Goal: Task Accomplishment & Management: Manage account settings

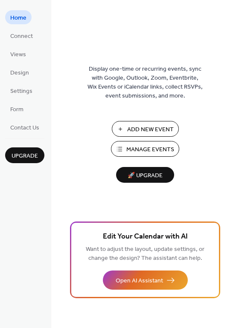
click at [154, 147] on span "Manage Events" at bounding box center [150, 149] width 48 height 9
click at [143, 147] on span "Manage Events" at bounding box center [150, 149] width 48 height 9
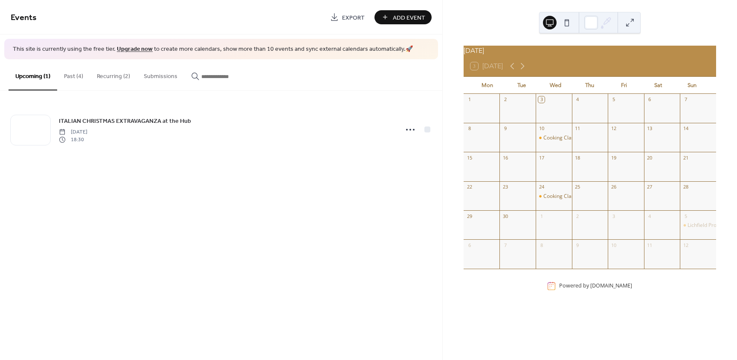
click at [122, 75] on button "Recurring (2)" at bounding box center [113, 74] width 47 height 30
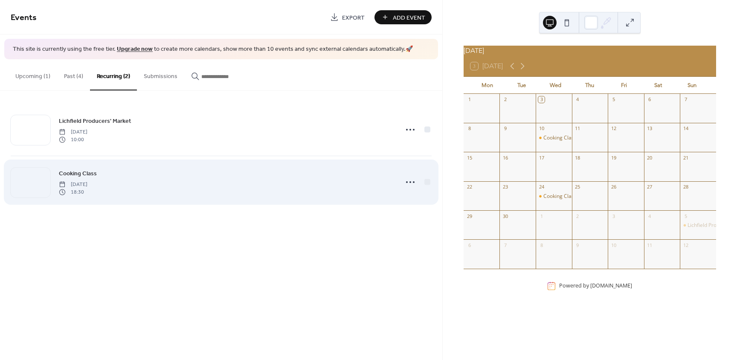
click at [113, 177] on div "Cooking Class Wednesday, September 10, 2025 18:30" at bounding box center [226, 181] width 334 height 27
click at [408, 181] on icon at bounding box center [410, 182] width 14 height 14
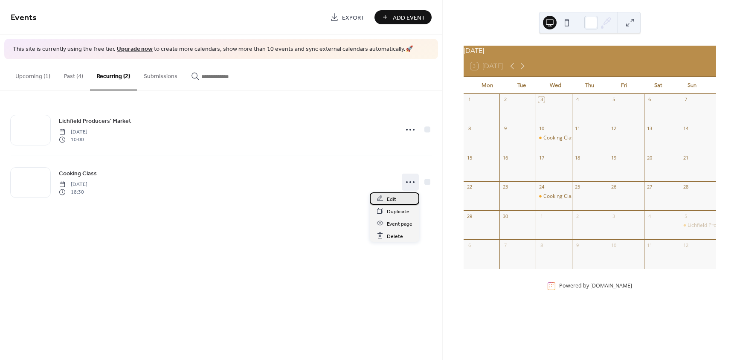
click at [389, 197] on span "Edit" at bounding box center [391, 198] width 9 height 9
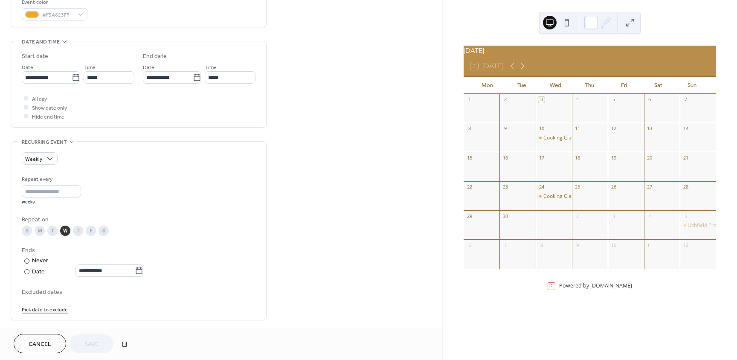
scroll to position [298, 0]
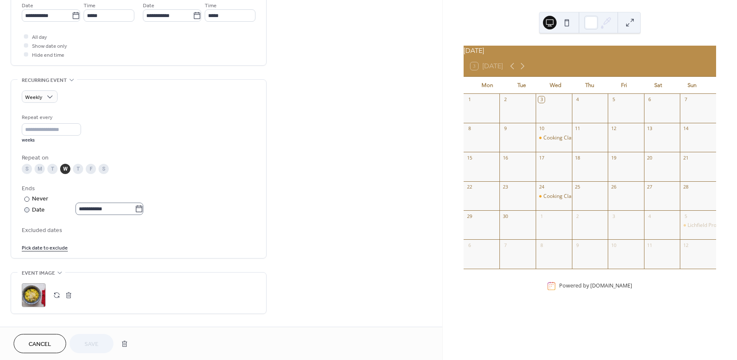
click at [143, 209] on icon at bounding box center [139, 209] width 9 height 9
click at [135, 209] on input "**********" at bounding box center [104, 209] width 59 height 12
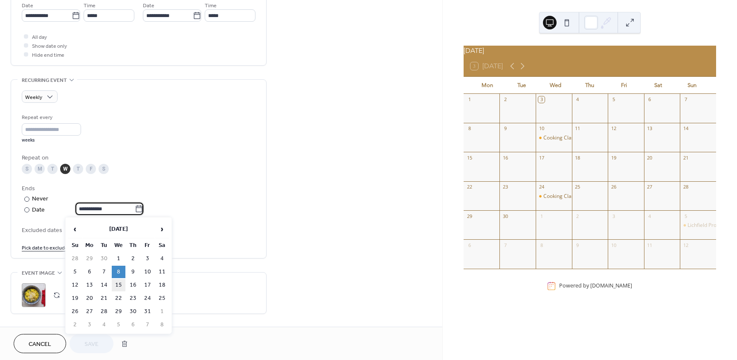
click at [117, 282] on td "15" at bounding box center [119, 285] width 14 height 12
type input "**********"
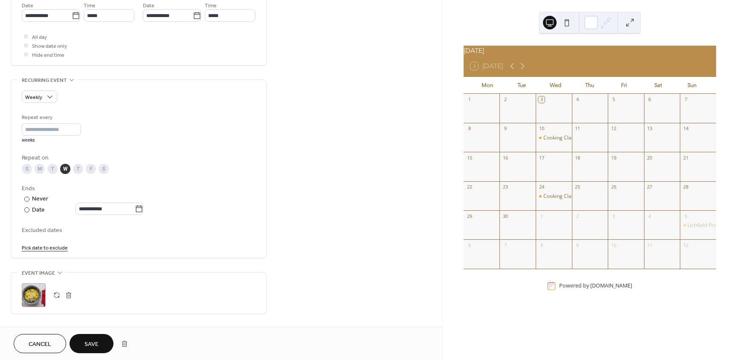
click at [90, 341] on span "Save" at bounding box center [91, 344] width 14 height 9
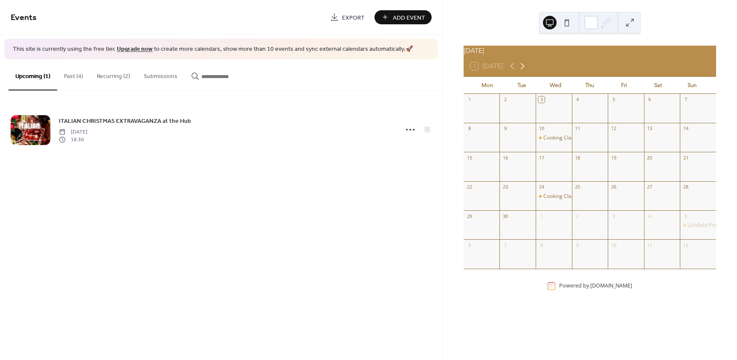
click at [525, 69] on icon at bounding box center [522, 66] width 10 height 10
click at [510, 68] on icon at bounding box center [512, 66] width 10 height 10
click at [510, 69] on icon at bounding box center [512, 66] width 10 height 10
click at [122, 74] on button "Recurring (2)" at bounding box center [113, 74] width 47 height 30
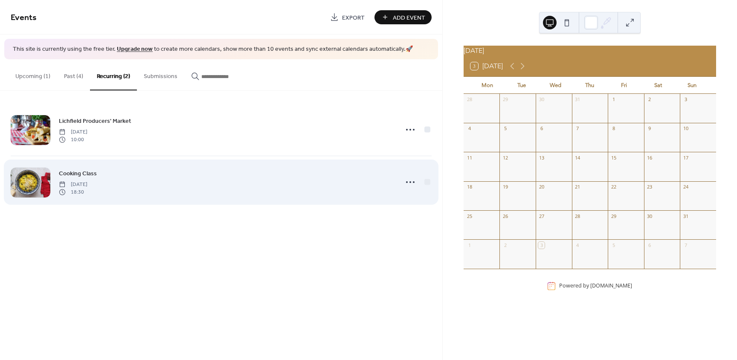
click at [87, 183] on span "[DATE]" at bounding box center [73, 184] width 29 height 8
click at [410, 180] on icon at bounding box center [410, 182] width 14 height 14
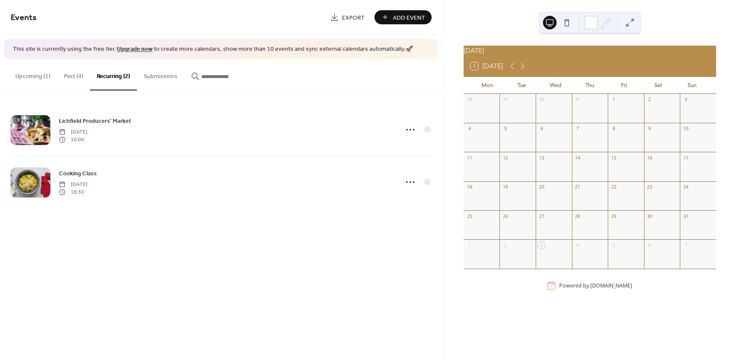
click at [83, 77] on button "Past (4)" at bounding box center [73, 74] width 33 height 30
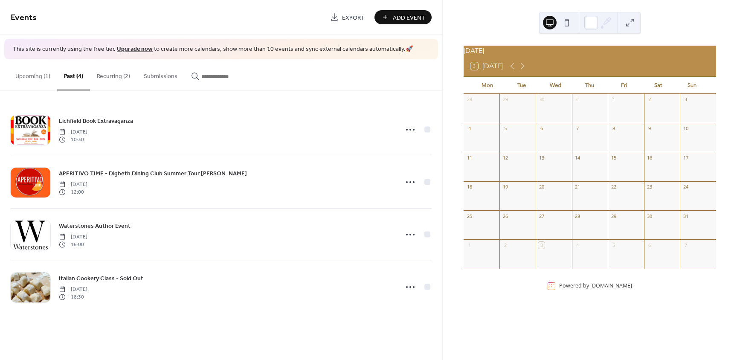
click at [121, 75] on button "Recurring (2)" at bounding box center [113, 74] width 47 height 30
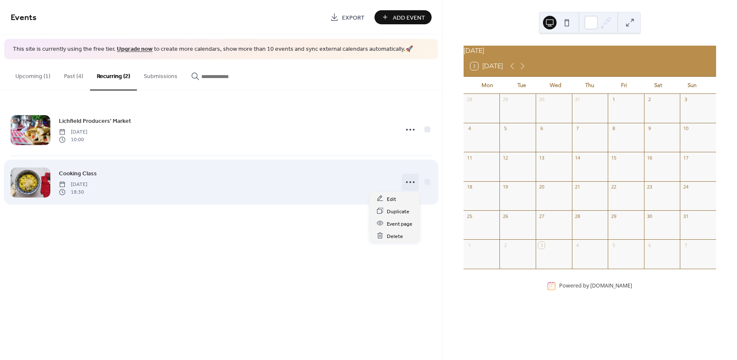
click at [409, 182] on circle at bounding box center [410, 182] width 2 height 2
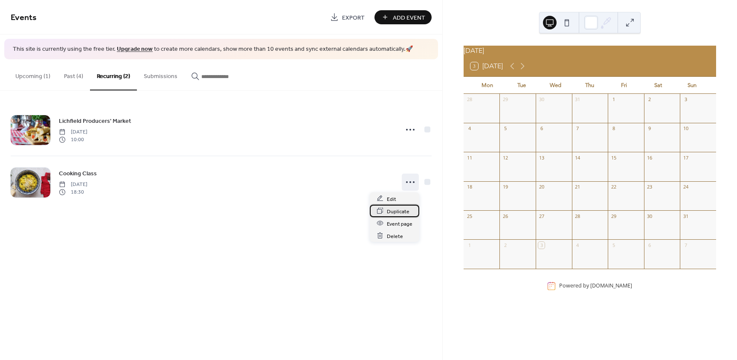
click at [398, 210] on span "Duplicate" at bounding box center [398, 211] width 23 height 9
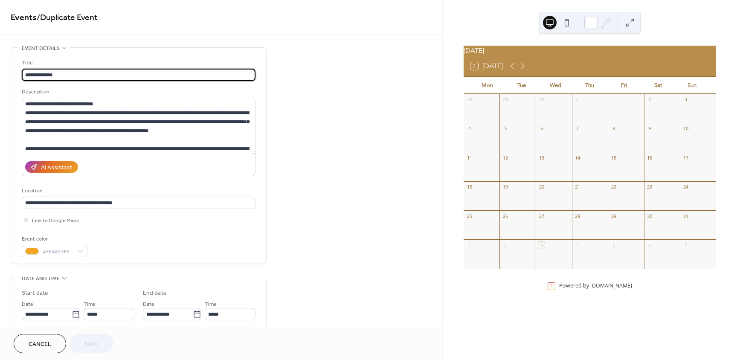
type input "**********"
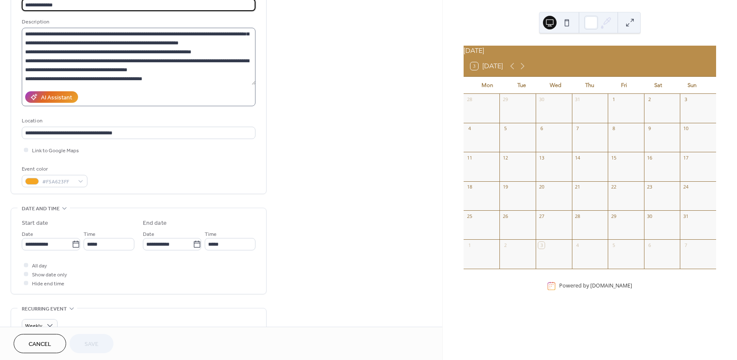
scroll to position [128, 0]
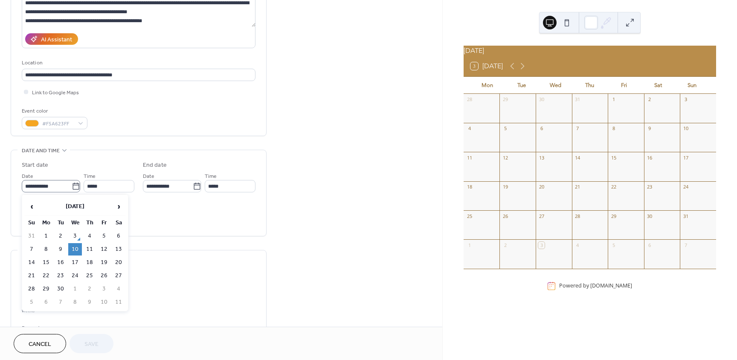
click at [74, 188] on icon at bounding box center [76, 186] width 9 height 9
click at [72, 188] on input "**********" at bounding box center [47, 186] width 50 height 12
click at [117, 205] on span "›" at bounding box center [118, 206] width 13 height 17
click at [77, 249] on td "8" at bounding box center [75, 249] width 14 height 12
type input "**********"
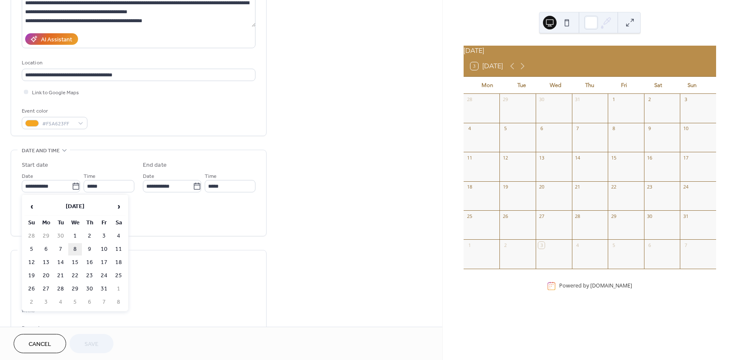
type input "**********"
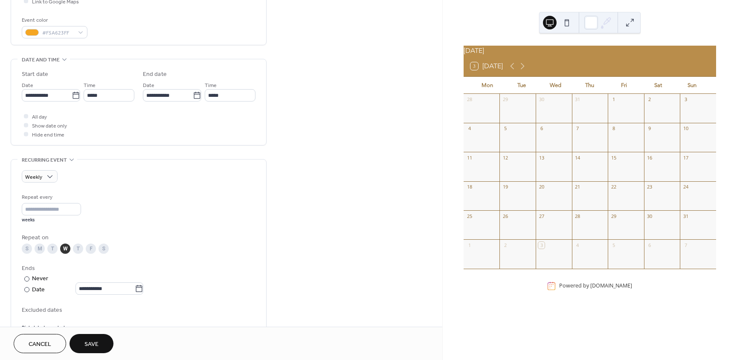
scroll to position [298, 0]
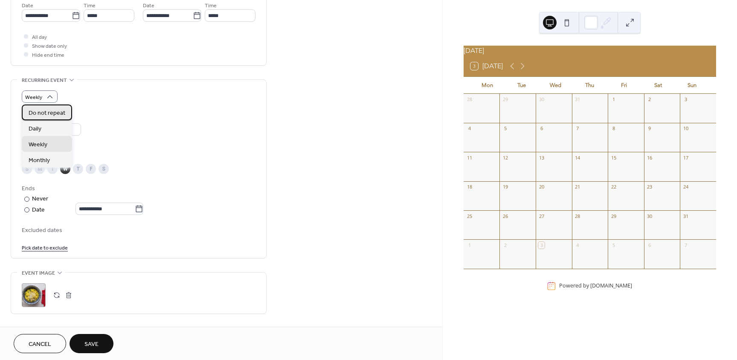
click at [44, 112] on span "Do not repeat" at bounding box center [47, 113] width 37 height 9
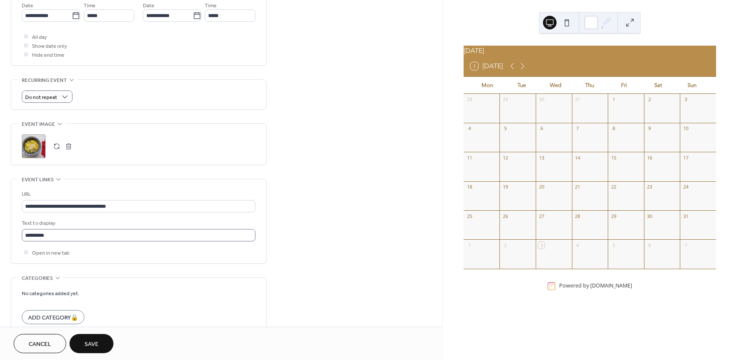
scroll to position [0, 0]
click at [95, 341] on span "Save" at bounding box center [91, 344] width 14 height 9
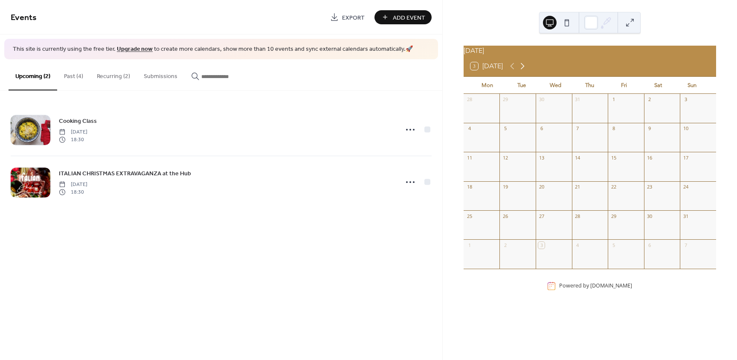
click at [524, 71] on icon at bounding box center [522, 66] width 10 height 10
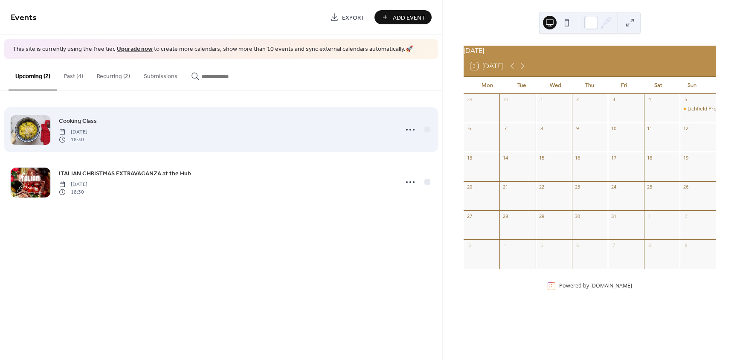
click at [87, 128] on span "[DATE]" at bounding box center [73, 132] width 29 height 8
click at [408, 130] on icon at bounding box center [410, 130] width 14 height 14
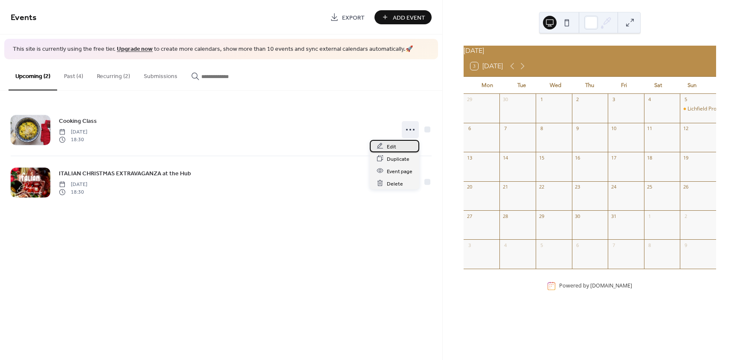
click at [391, 145] on span "Edit" at bounding box center [391, 146] width 9 height 9
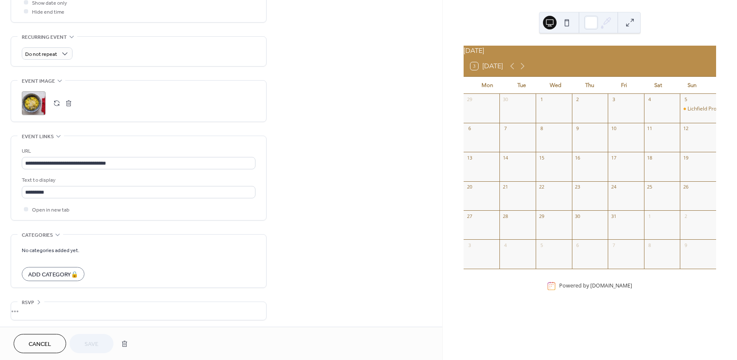
scroll to position [344, 0]
click at [290, 268] on div "**********" at bounding box center [221, 15] width 442 height 623
click at [97, 346] on div "Cancel Save" at bounding box center [73, 343] width 119 height 19
click at [30, 307] on div "•••" at bounding box center [138, 309] width 255 height 18
click at [87, 343] on div "Cancel Save" at bounding box center [73, 343] width 119 height 19
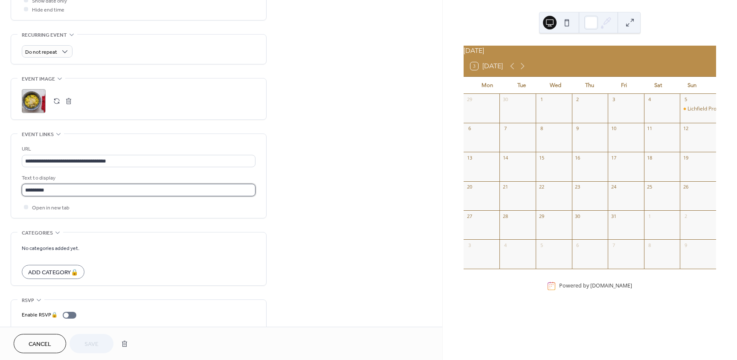
click at [58, 192] on input "*********" at bounding box center [139, 190] width 234 height 12
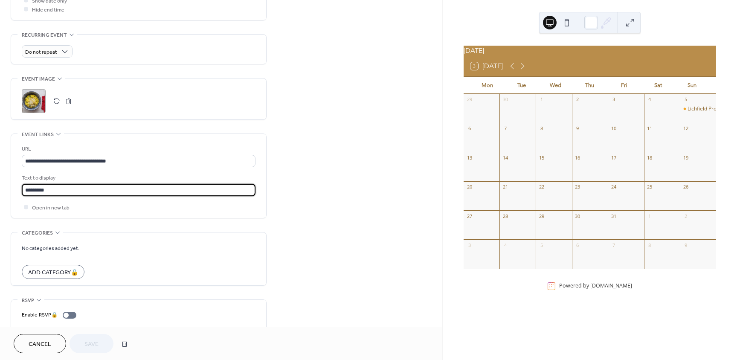
click at [105, 344] on div "Cancel Save" at bounding box center [73, 343] width 119 height 19
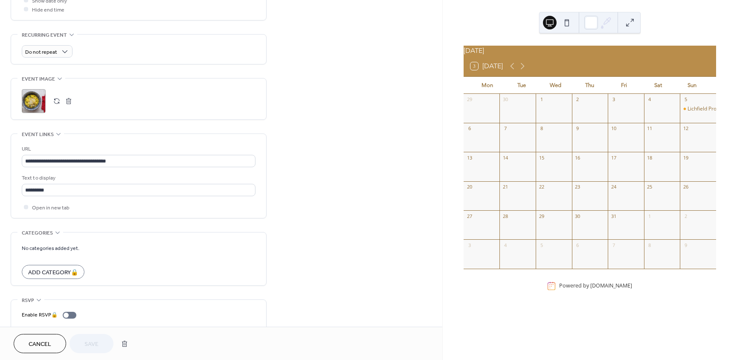
scroll to position [88, 0]
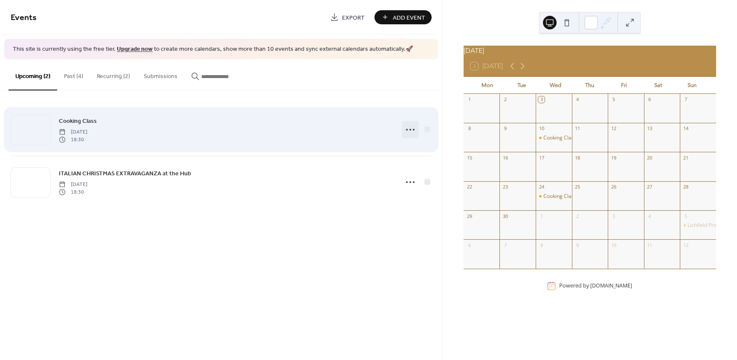
click at [407, 128] on icon at bounding box center [410, 130] width 14 height 14
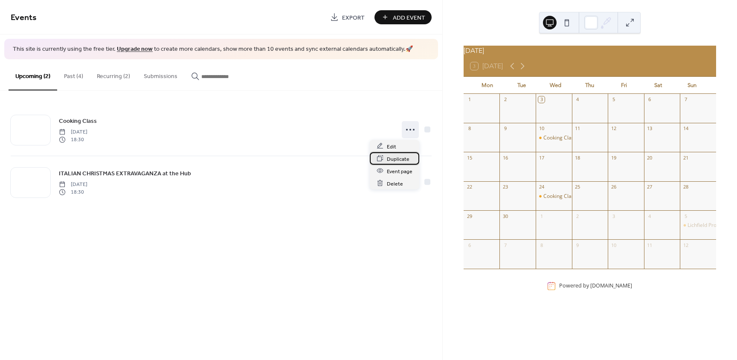
click at [391, 160] on span "Duplicate" at bounding box center [398, 158] width 23 height 9
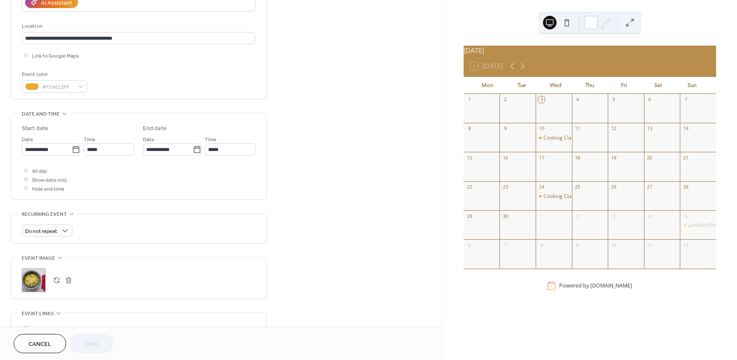
scroll to position [171, 0]
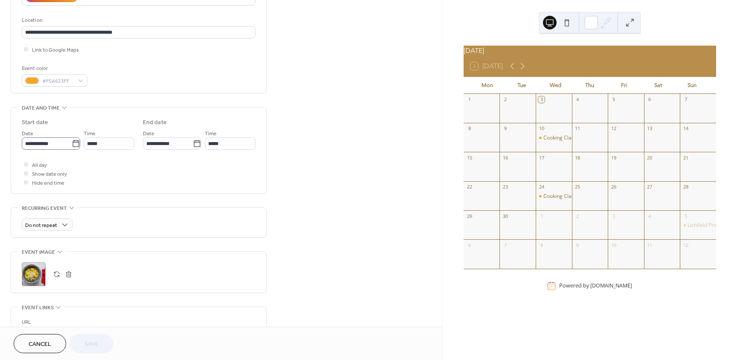
click at [76, 144] on icon at bounding box center [75, 143] width 6 height 7
click at [72, 144] on input "**********" at bounding box center [47, 143] width 50 height 12
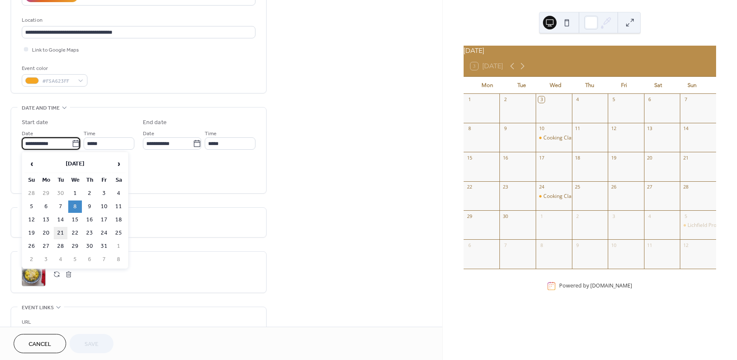
click at [61, 232] on td "21" at bounding box center [61, 233] width 14 height 12
type input "**********"
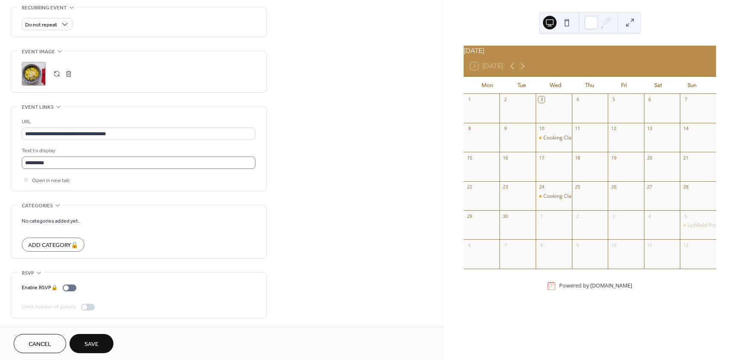
scroll to position [0, 0]
click at [94, 341] on span "Save" at bounding box center [91, 344] width 14 height 9
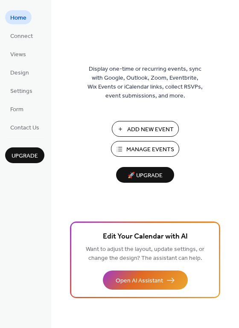
click at [144, 147] on span "Manage Events" at bounding box center [150, 149] width 48 height 9
click at [146, 149] on span "Manage Events" at bounding box center [150, 149] width 48 height 9
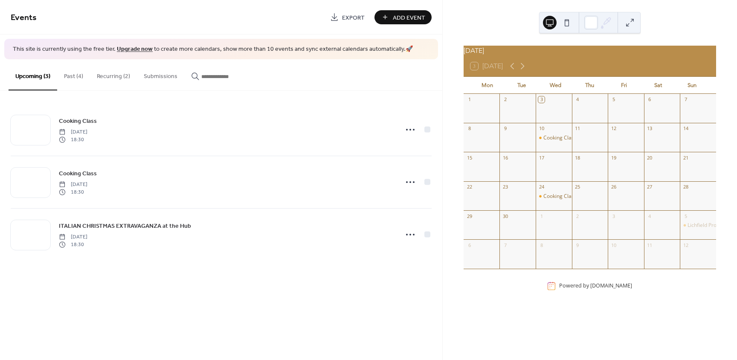
click at [72, 75] on button "Past (4)" at bounding box center [73, 74] width 33 height 30
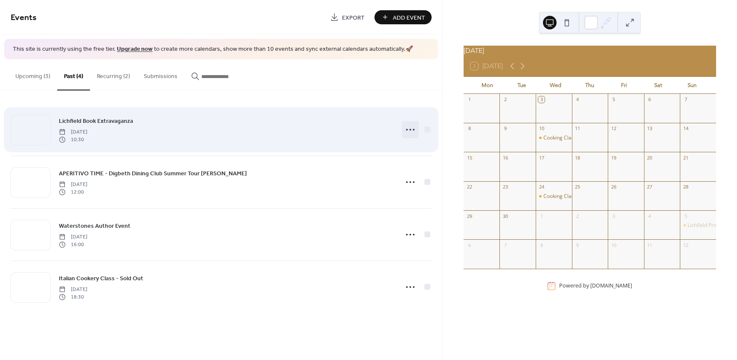
click at [408, 131] on icon at bounding box center [410, 130] width 14 height 14
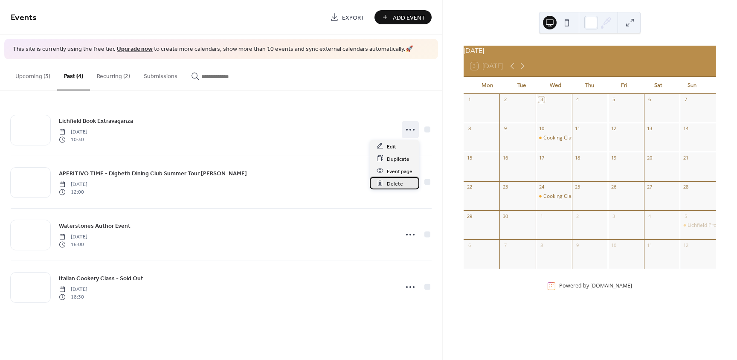
click at [394, 184] on span "Delete" at bounding box center [395, 183] width 16 height 9
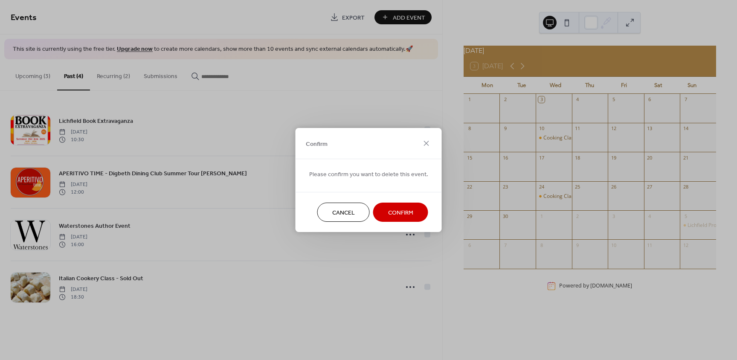
click at [402, 208] on span "Confirm" at bounding box center [400, 212] width 25 height 9
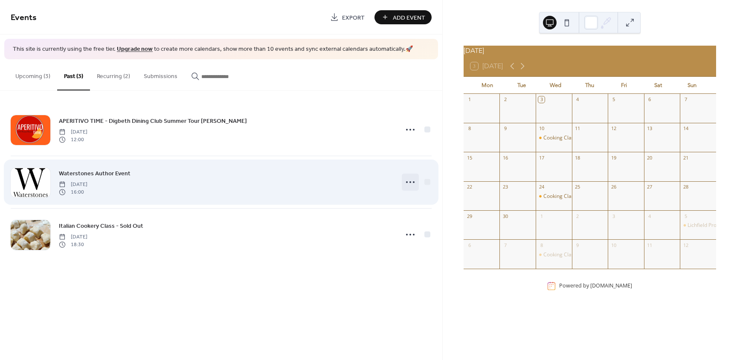
click at [408, 181] on icon at bounding box center [410, 182] width 14 height 14
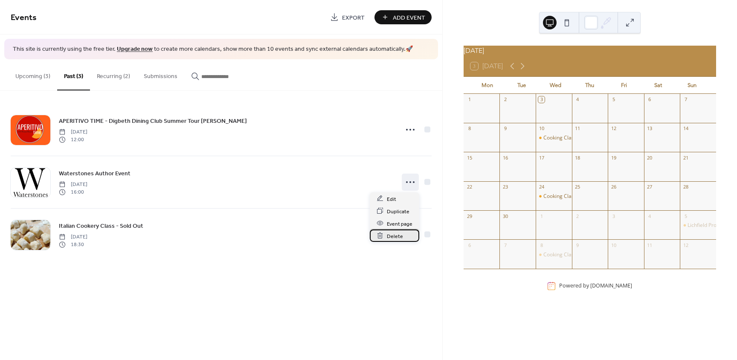
click at [393, 235] on span "Delete" at bounding box center [395, 236] width 16 height 9
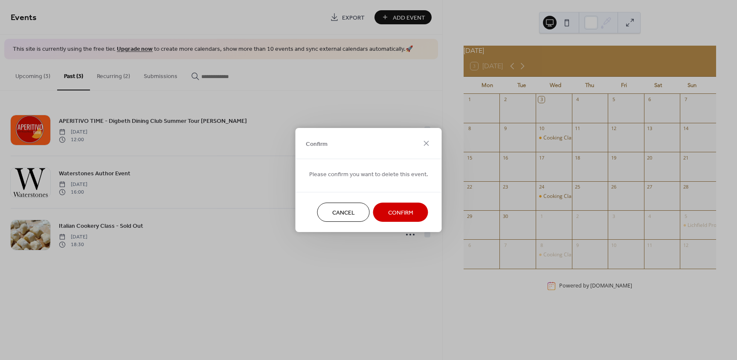
click at [294, 176] on div "Confirm Please confirm you want to delete this event. Cancel Confirm" at bounding box center [368, 180] width 737 height 360
click at [428, 144] on icon at bounding box center [426, 143] width 10 height 10
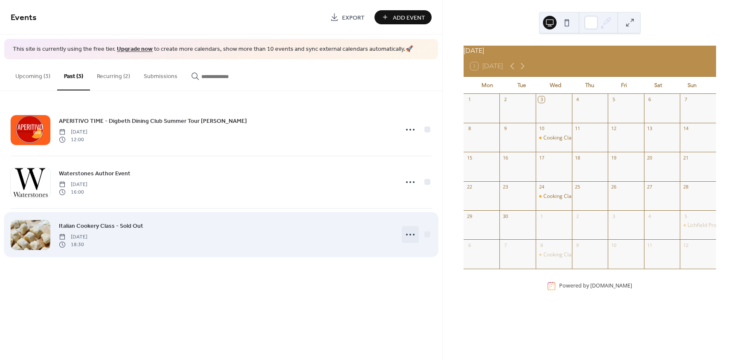
click at [411, 232] on icon at bounding box center [410, 235] width 14 height 14
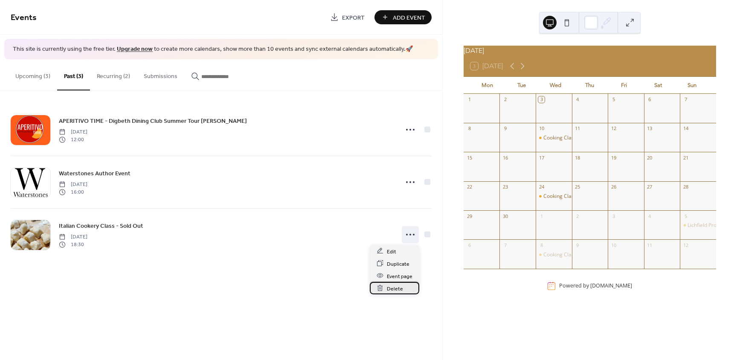
click at [394, 290] on span "Delete" at bounding box center [395, 288] width 16 height 9
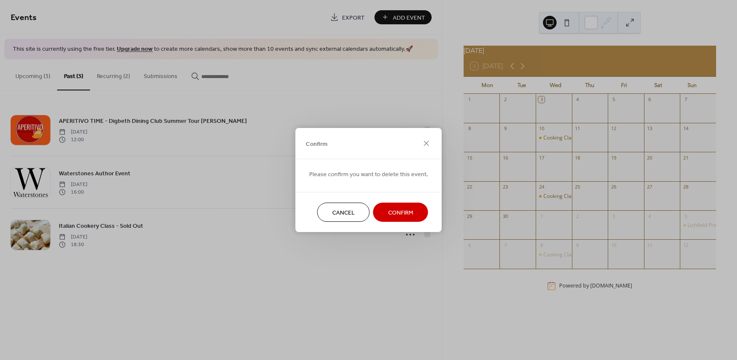
click at [404, 211] on span "Confirm" at bounding box center [400, 212] width 25 height 9
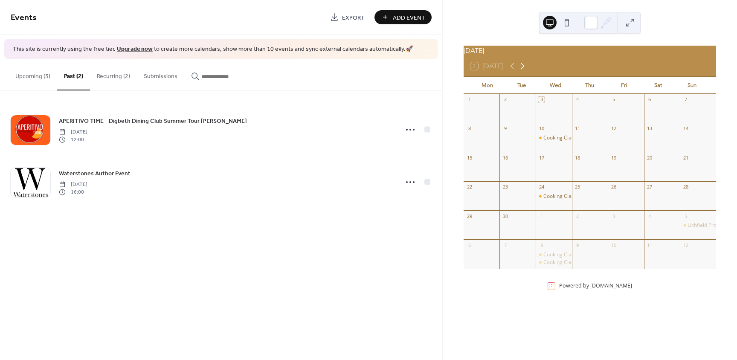
click at [524, 69] on icon at bounding box center [523, 66] width 4 height 6
click at [104, 75] on button "Recurring (2)" at bounding box center [113, 74] width 47 height 30
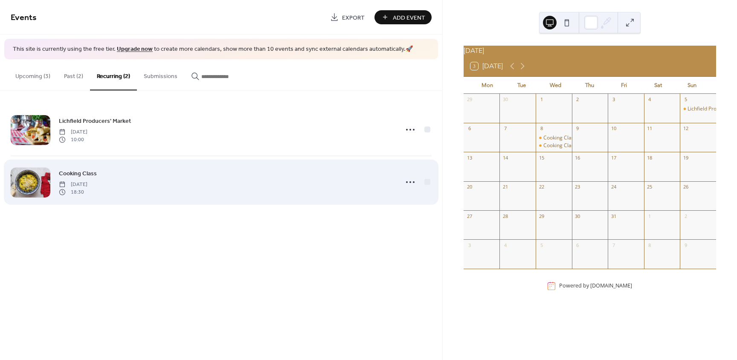
click at [87, 184] on span "[DATE]" at bounding box center [73, 184] width 29 height 8
click at [414, 183] on icon at bounding box center [410, 182] width 14 height 14
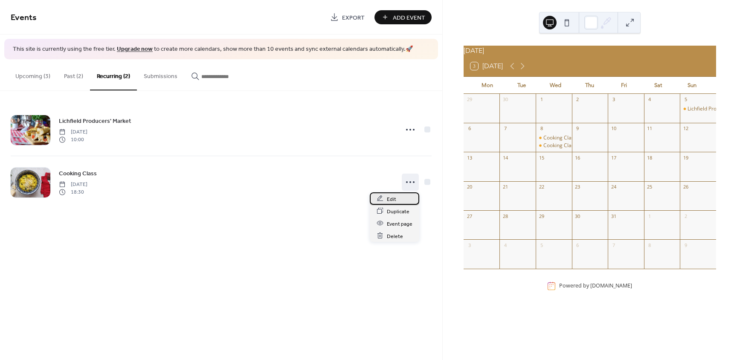
click at [390, 197] on span "Edit" at bounding box center [391, 198] width 9 height 9
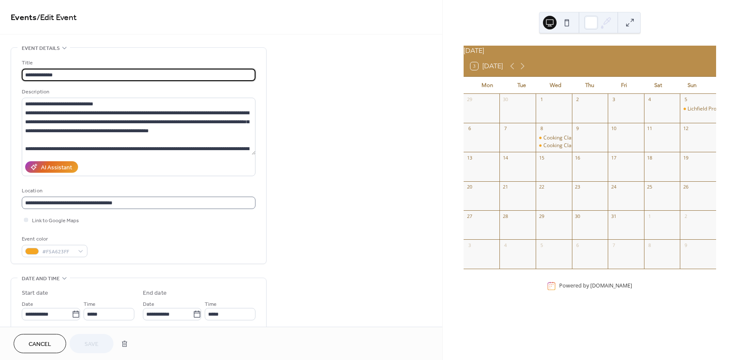
scroll to position [0, 0]
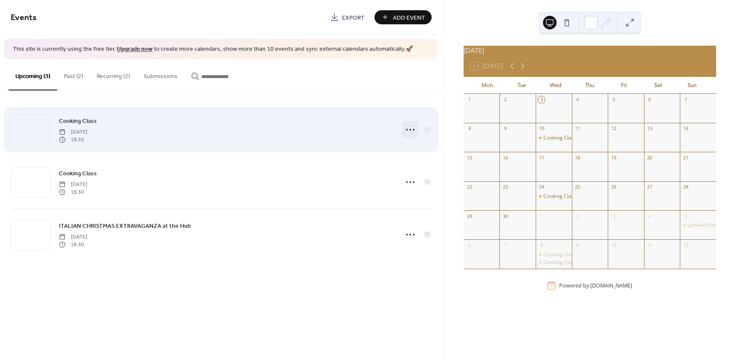
click at [408, 128] on icon at bounding box center [410, 130] width 14 height 14
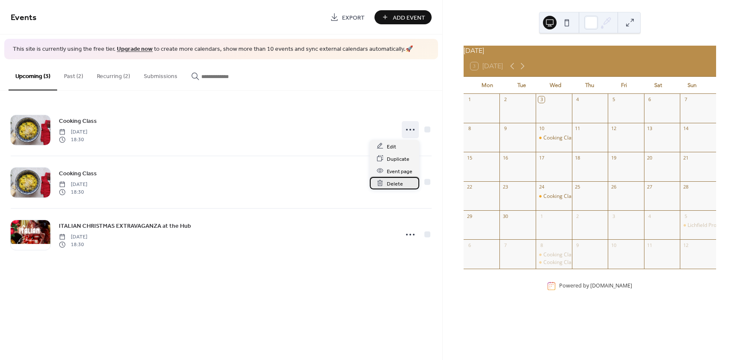
click at [395, 184] on span "Delete" at bounding box center [395, 183] width 16 height 9
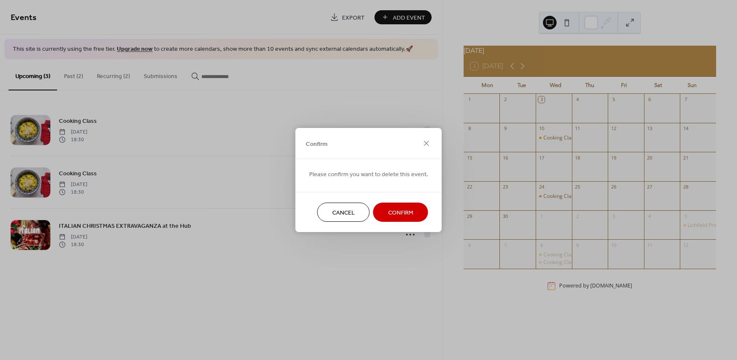
click at [410, 216] on span "Confirm" at bounding box center [400, 212] width 25 height 9
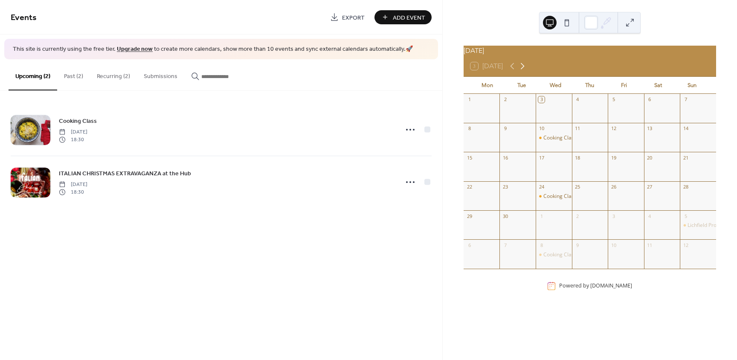
click at [526, 69] on icon at bounding box center [522, 66] width 10 height 10
